Goal: Information Seeking & Learning: Learn about a topic

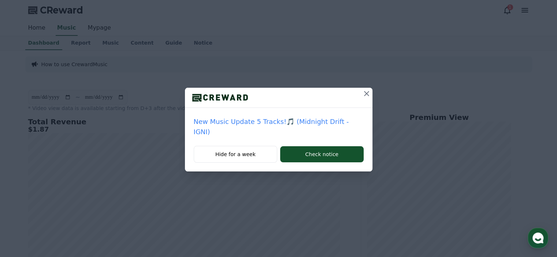
click at [362, 89] on icon at bounding box center [366, 93] width 9 height 9
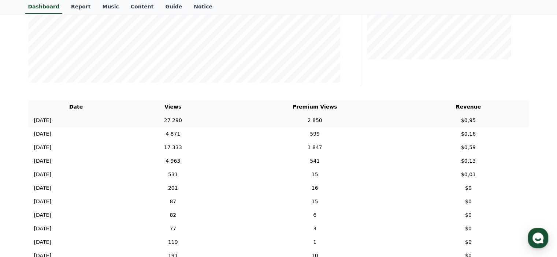
scroll to position [220, 0]
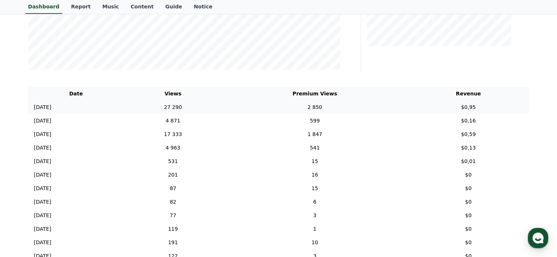
click at [351, 107] on td "2 850" at bounding box center [315, 108] width 186 height 14
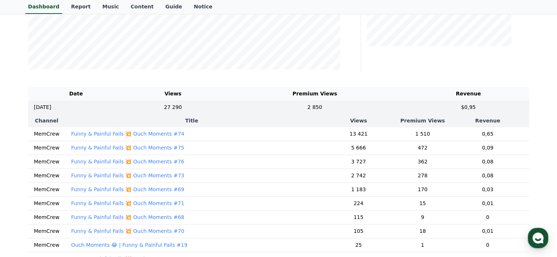
click at [412, 132] on td "1 510" at bounding box center [423, 134] width 48 height 14
click at [413, 118] on th "Premium Views" at bounding box center [423, 120] width 48 height 13
click at [332, 107] on td "2 850" at bounding box center [315, 108] width 186 height 14
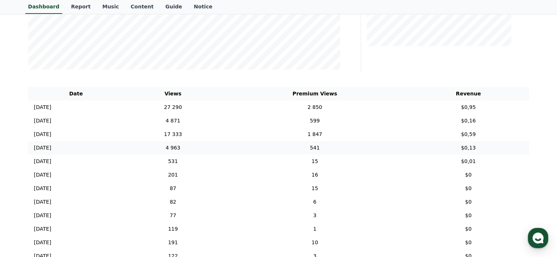
scroll to position [183, 0]
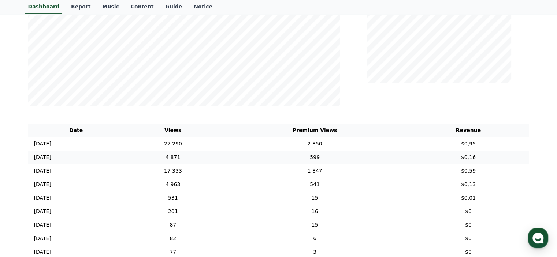
click at [209, 156] on td "4 871" at bounding box center [173, 158] width 98 height 14
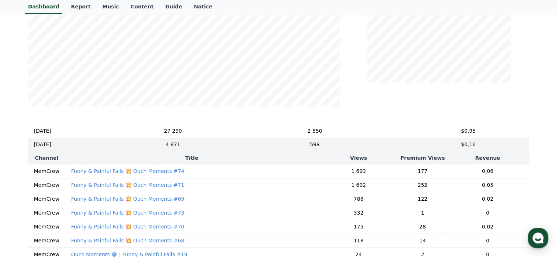
scroll to position [0, 0]
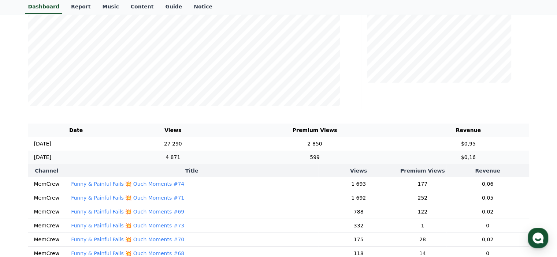
click at [253, 158] on td "599" at bounding box center [315, 158] width 186 height 14
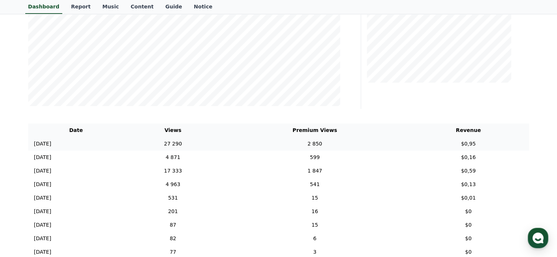
click at [222, 148] on td "27 290" at bounding box center [173, 144] width 98 height 14
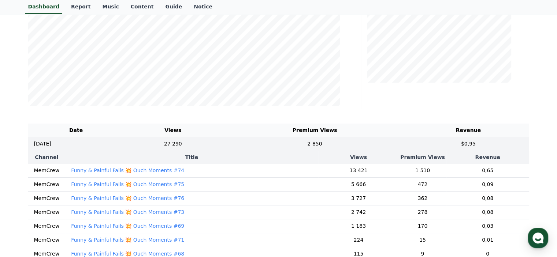
click at [471, 171] on td "0,65" at bounding box center [487, 171] width 83 height 14
click at [377, 168] on td "13 421" at bounding box center [358, 171] width 81 height 14
click at [154, 171] on p "Funny & Painful Fails 💥 Ouch Moments #74" at bounding box center [127, 170] width 113 height 7
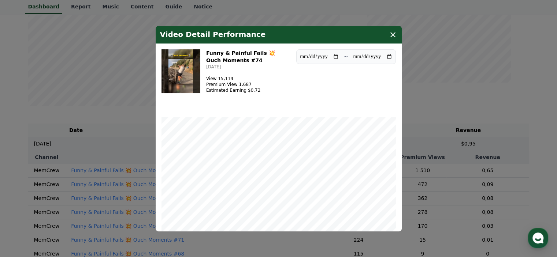
click at [392, 33] on icon "modal" at bounding box center [392, 34] width 9 height 9
